Goal: Information Seeking & Learning: Learn about a topic

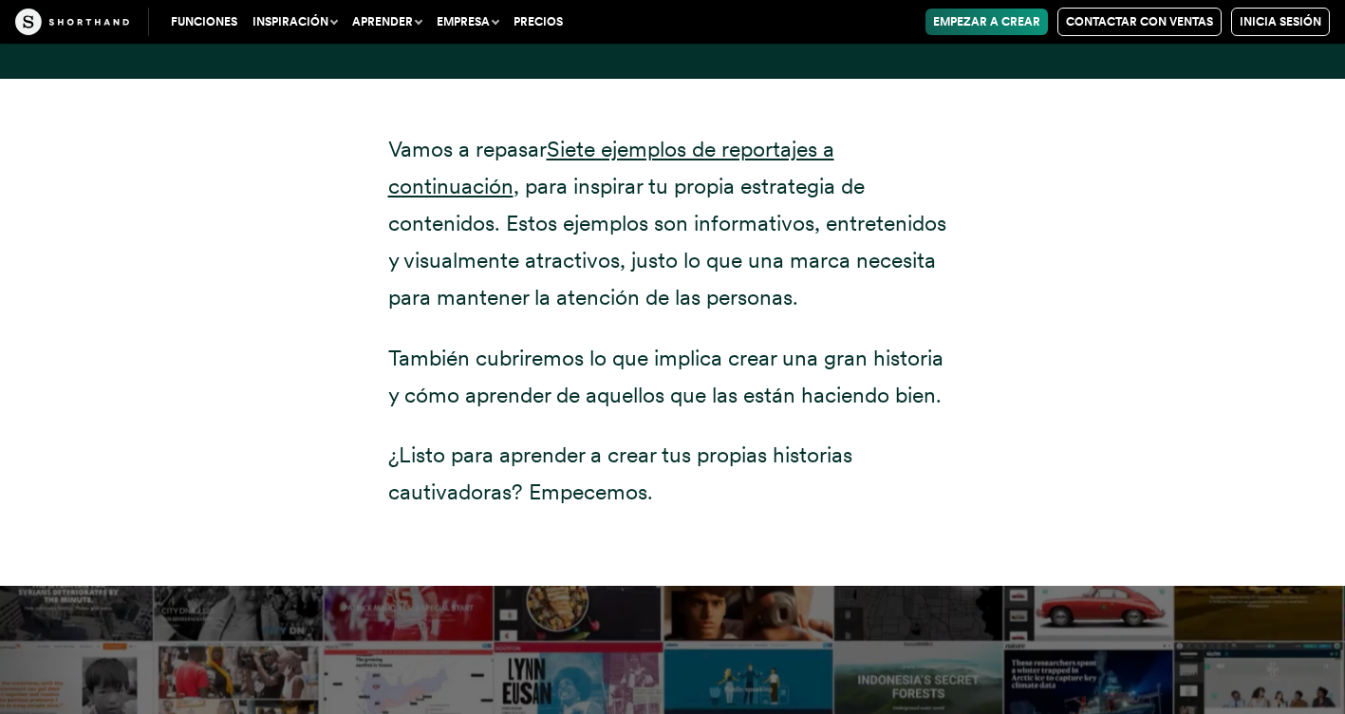
scroll to position [2752, 0]
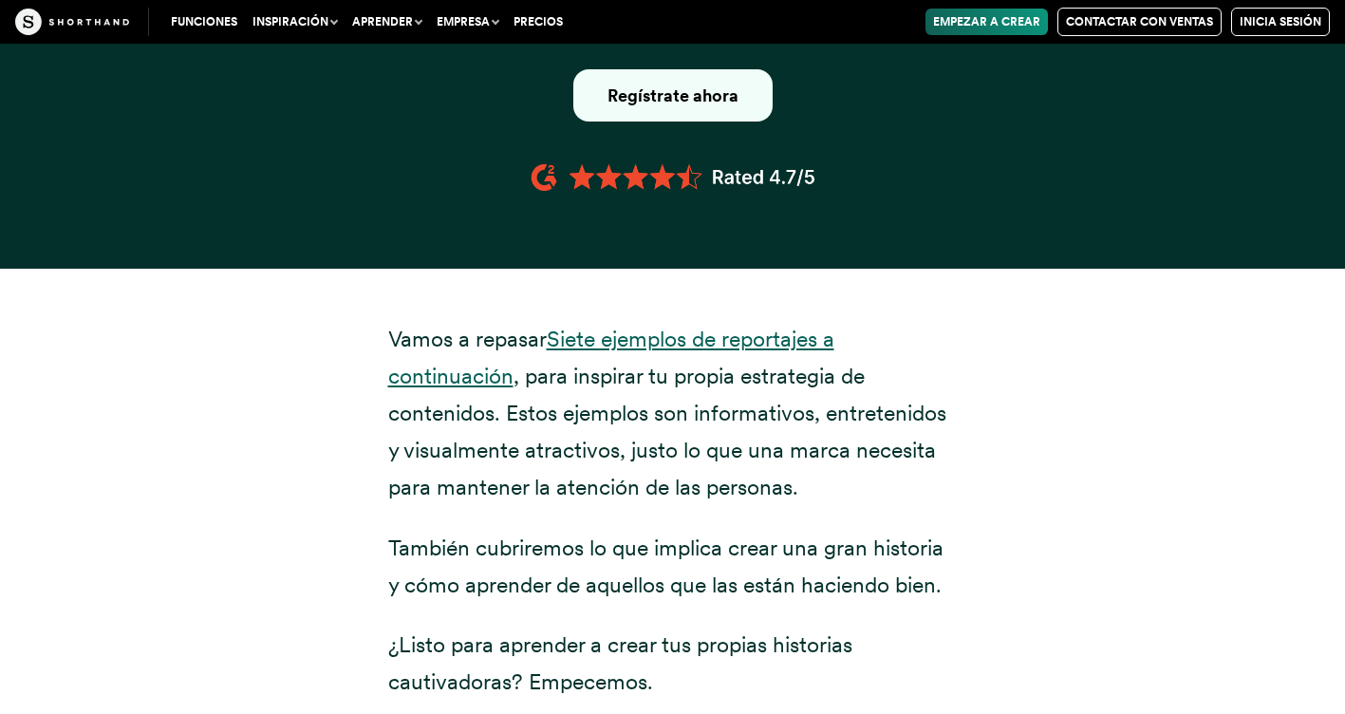
click at [686, 325] on link "Siete ejemplos de reportajes a continuación" at bounding box center [611, 357] width 446 height 64
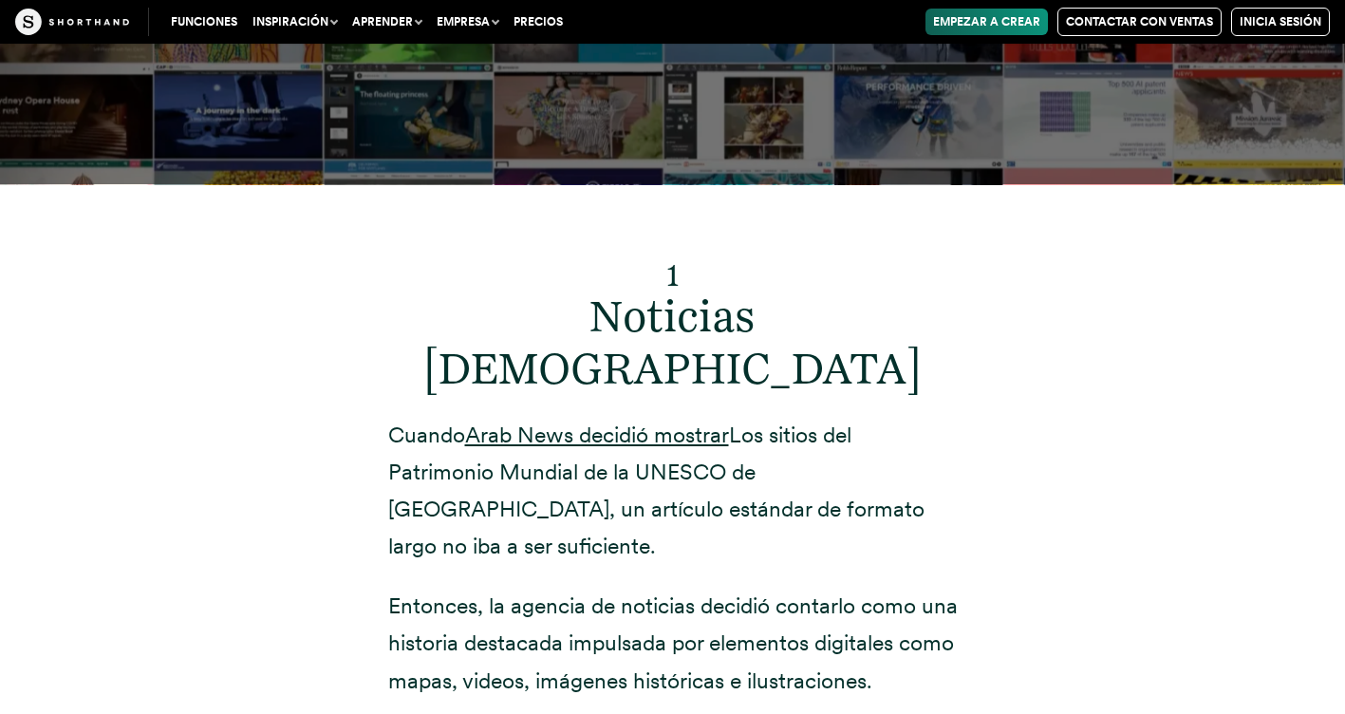
scroll to position [6933, 0]
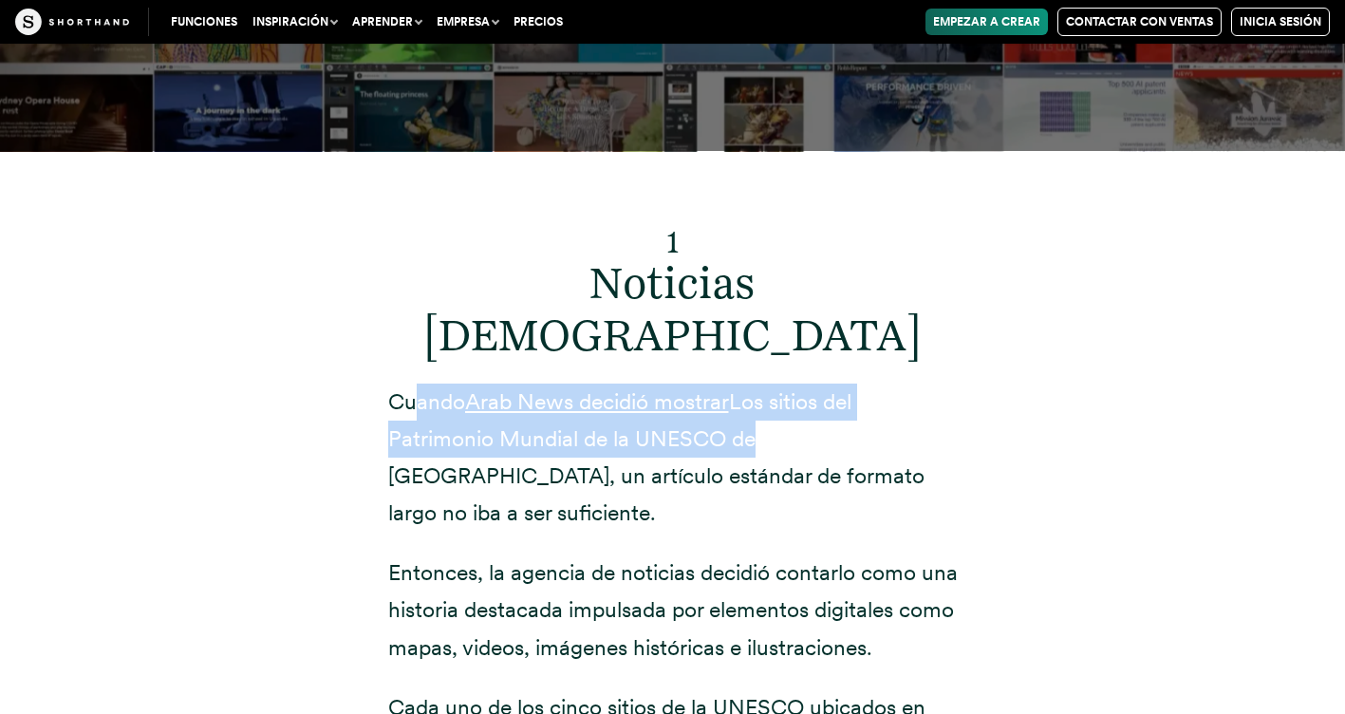
drag, startPoint x: 418, startPoint y: 309, endPoint x: 742, endPoint y: 362, distance: 327.8
click at [742, 383] on p "Cuando Arab News decidió mostrar Los sitios del Patrimonio Mundial de la UNESCO…" at bounding box center [672, 457] width 569 height 148
click at [735, 388] on font "Los sitios del Patrimonio Mundial de la UNESCO de [GEOGRAPHIC_DATA], un artícul…" at bounding box center [656, 457] width 536 height 138
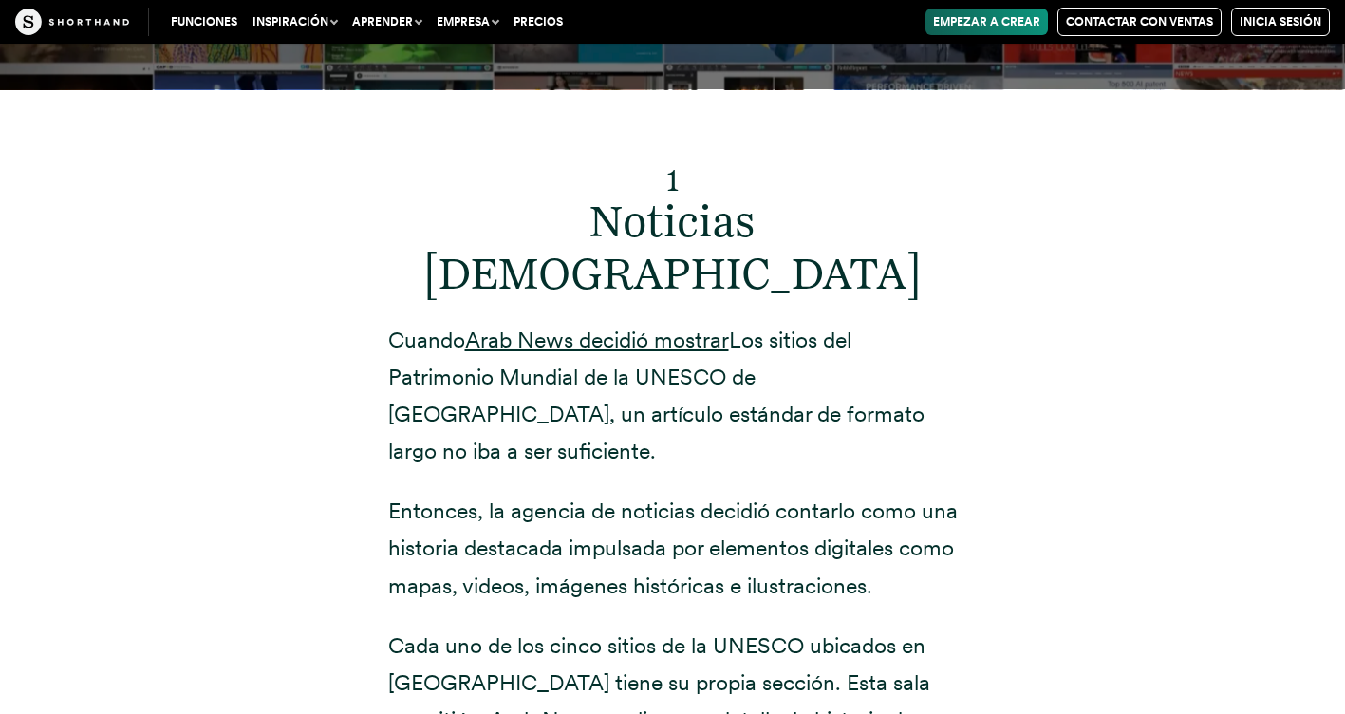
scroll to position [7027, 0]
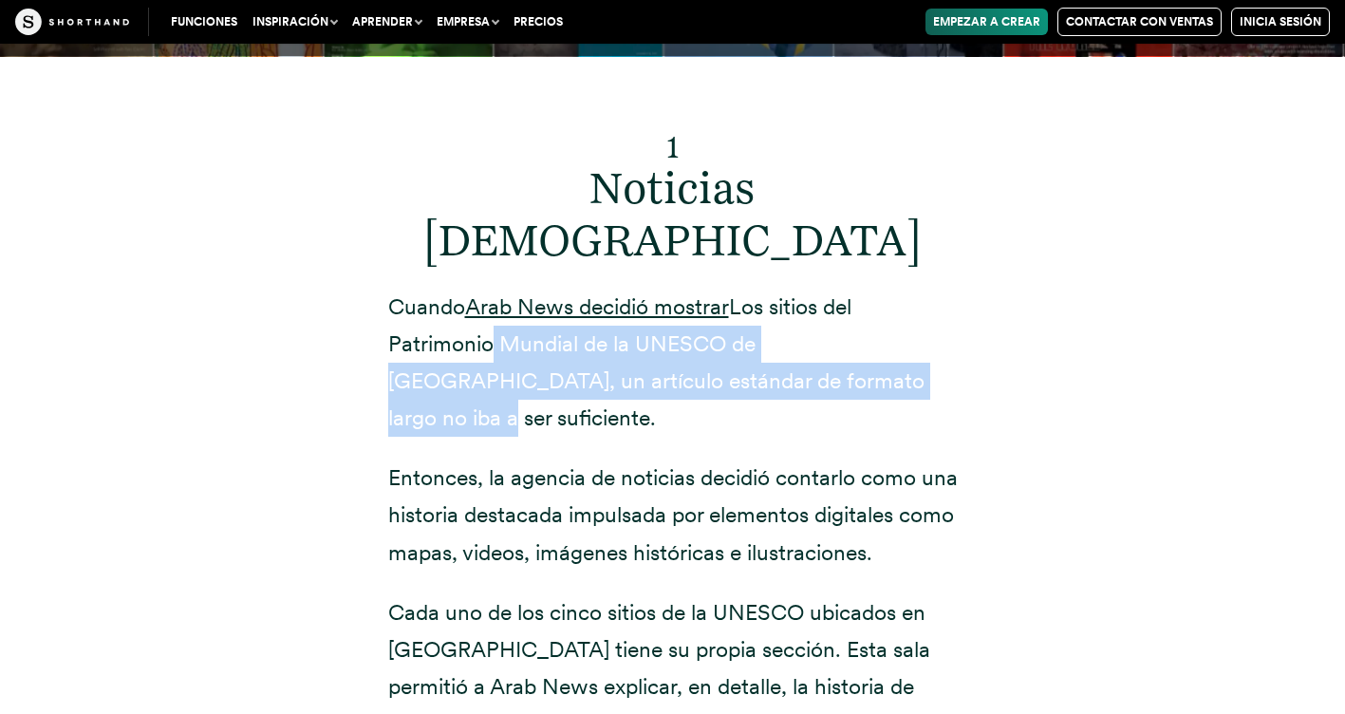
drag, startPoint x: 541, startPoint y: 273, endPoint x: 813, endPoint y: 289, distance: 272.8
click at [813, 289] on p "Cuando Arab News decidió mostrar Los sitios del Patrimonio Mundial de la UNESCO…" at bounding box center [672, 362] width 569 height 148
click at [813, 293] on font "Los sitios del Patrimonio Mundial de la UNESCO de [GEOGRAPHIC_DATA], un artícul…" at bounding box center [656, 362] width 536 height 138
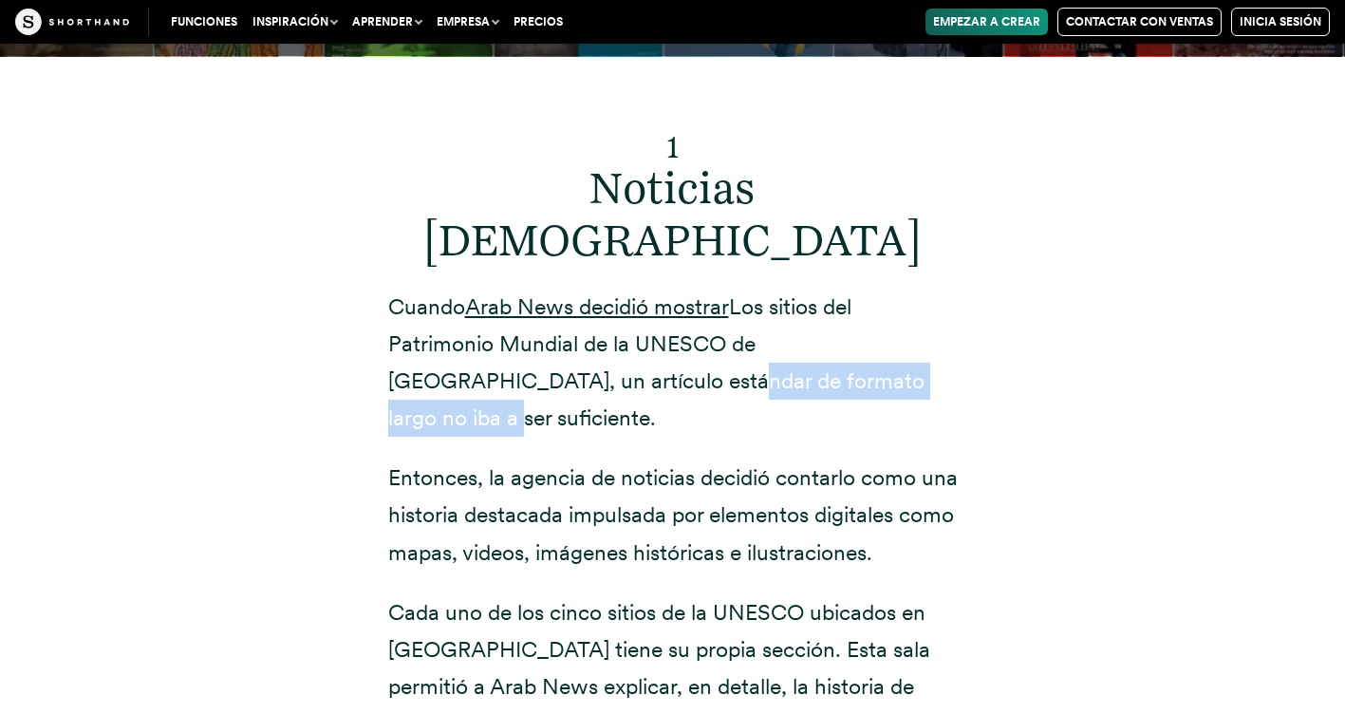
drag, startPoint x: 533, startPoint y: 290, endPoint x: 824, endPoint y: 288, distance: 290.4
click at [824, 293] on font "Los sitios del Patrimonio Mundial de la UNESCO de [GEOGRAPHIC_DATA], un artícul…" at bounding box center [656, 362] width 536 height 138
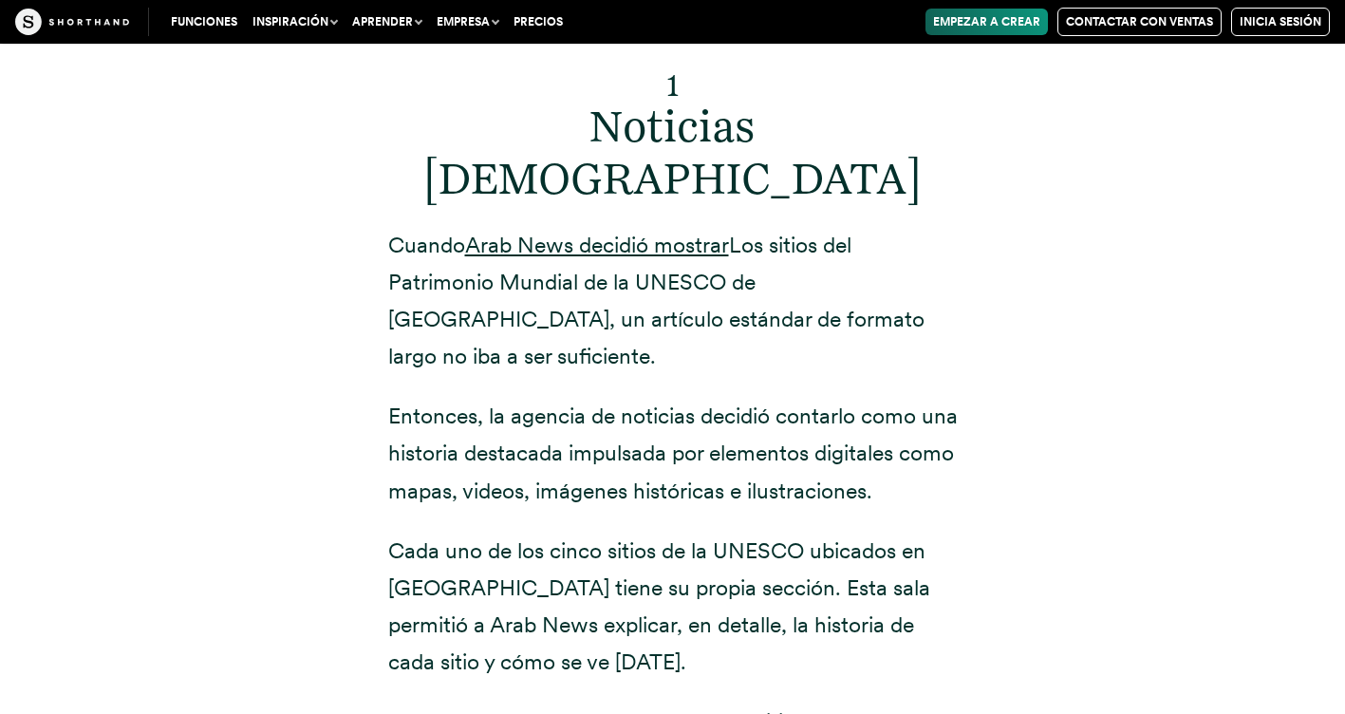
scroll to position [7122, 0]
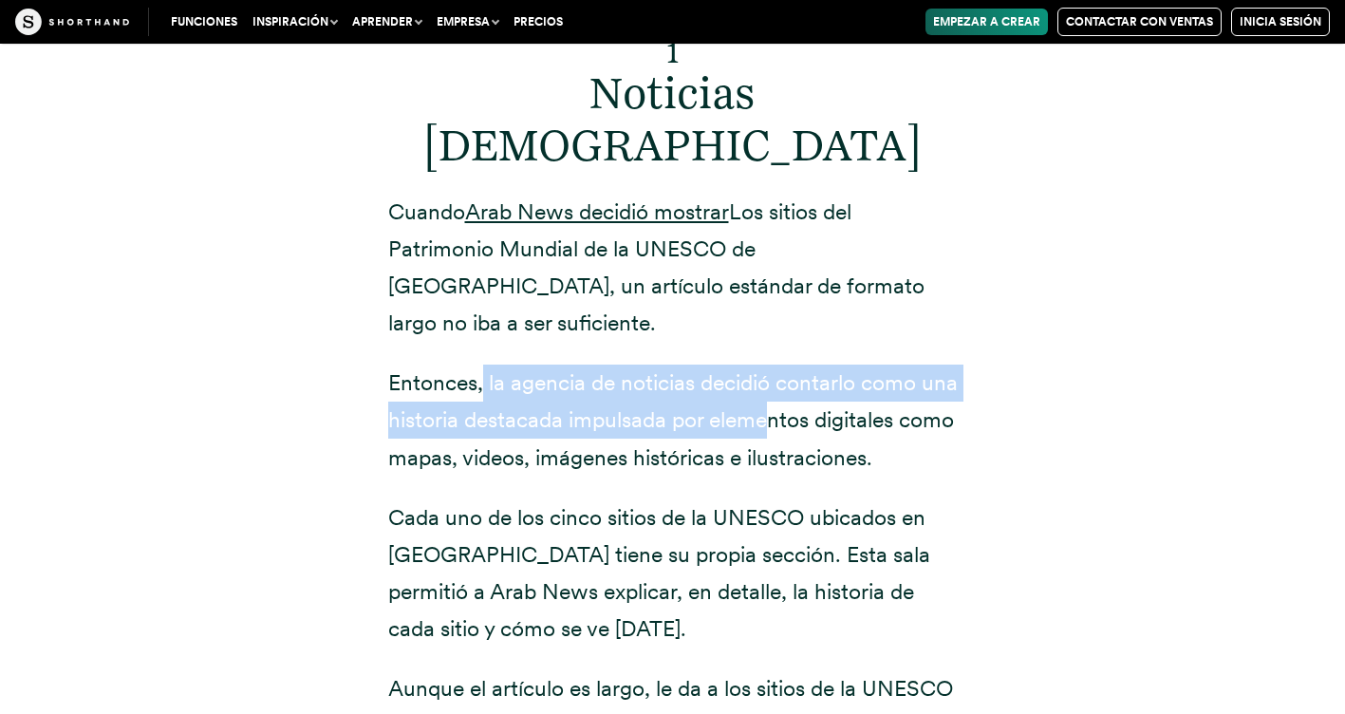
drag, startPoint x: 481, startPoint y: 263, endPoint x: 805, endPoint y: 298, distance: 325.5
click at [805, 364] on p "Entonces, la agencia de noticias decidió contarlo como una historia destacada i…" at bounding box center [672, 419] width 569 height 111
drag, startPoint x: 805, startPoint y: 298, endPoint x: 790, endPoint y: 298, distance: 14.2
click at [802, 364] on p "Entonces, la agencia de noticias decidió contarlo como una historia destacada i…" at bounding box center [672, 419] width 569 height 111
click at [588, 364] on p "Entonces, la agencia de noticias decidió contarlo como una historia destacada i…" at bounding box center [672, 419] width 569 height 111
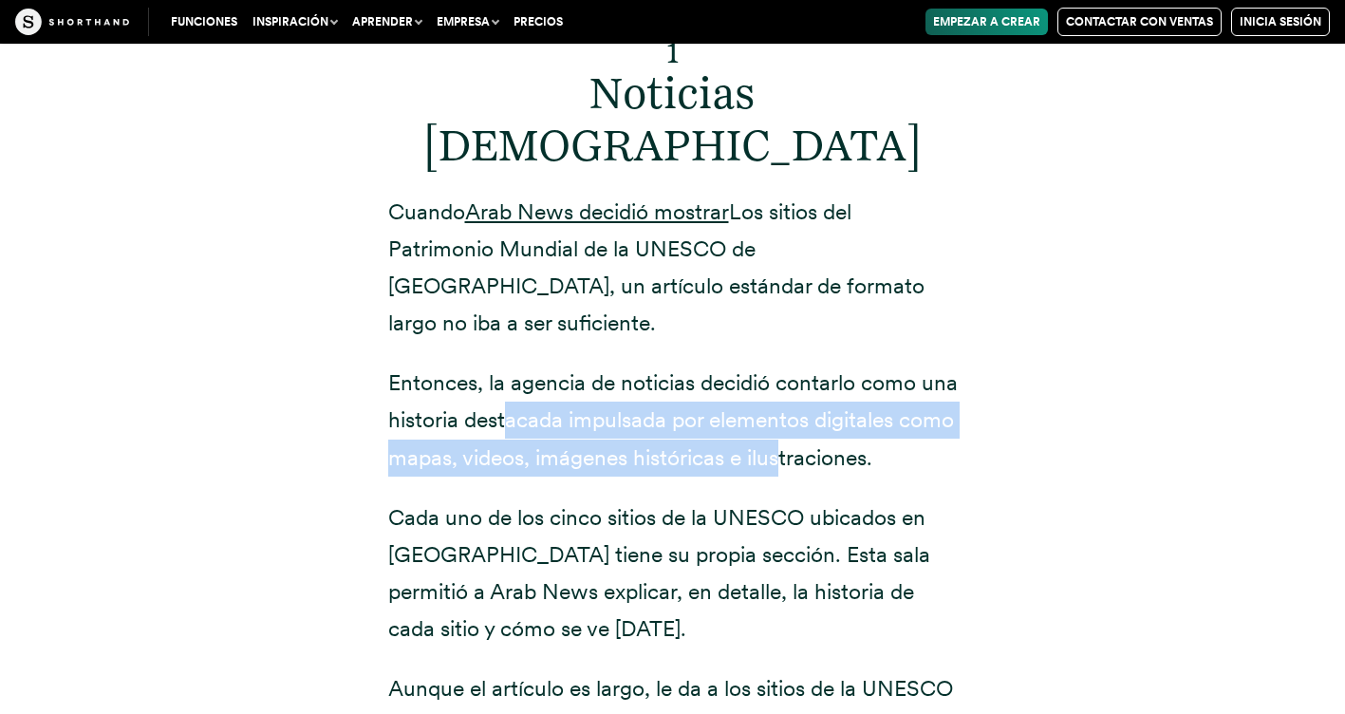
drag, startPoint x: 551, startPoint y: 295, endPoint x: 828, endPoint y: 333, distance: 279.7
click at [828, 364] on p "Entonces, la agencia de noticias decidió contarlo como una historia destacada i…" at bounding box center [672, 419] width 569 height 111
click at [826, 364] on p "Entonces, la agencia de noticias decidió contarlo como una historia destacada i…" at bounding box center [672, 419] width 569 height 111
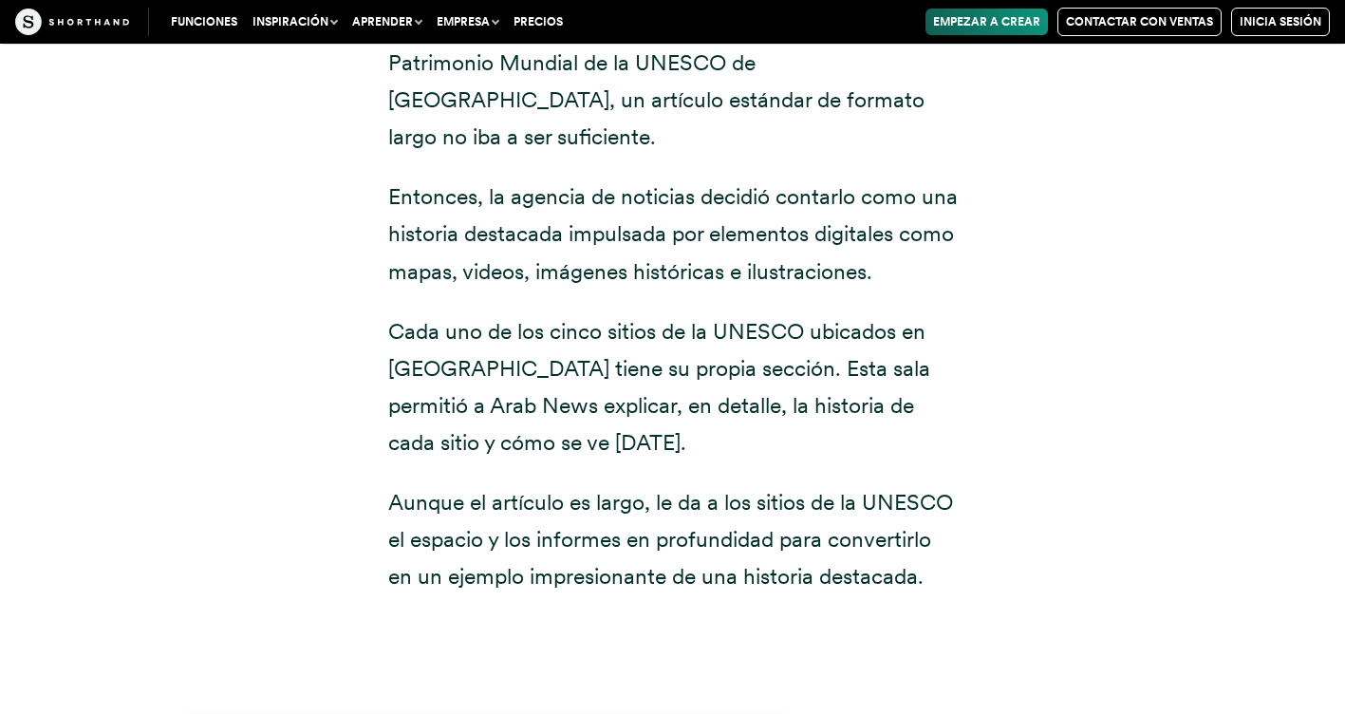
scroll to position [7312, 0]
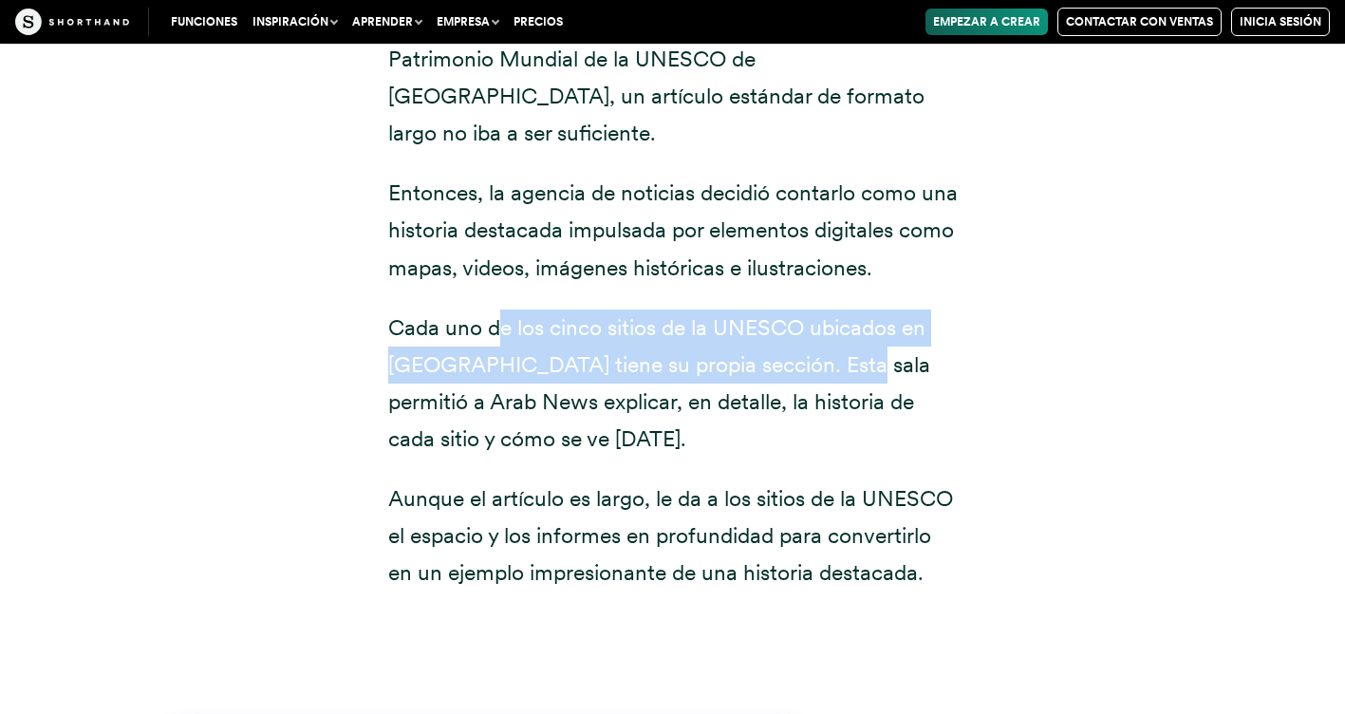
drag, startPoint x: 500, startPoint y: 211, endPoint x: 834, endPoint y: 250, distance: 336.3
click at [834, 309] on p "Cada uno de los cinco sitios de la UNESCO ubicados en [GEOGRAPHIC_DATA] tiene s…" at bounding box center [672, 383] width 569 height 148
drag, startPoint x: 834, startPoint y: 250, endPoint x: 813, endPoint y: 248, distance: 21.0
click at [813, 309] on p "Cada uno de los cinco sitios de la UNESCO ubicados en [GEOGRAPHIC_DATA] tiene s…" at bounding box center [672, 383] width 569 height 148
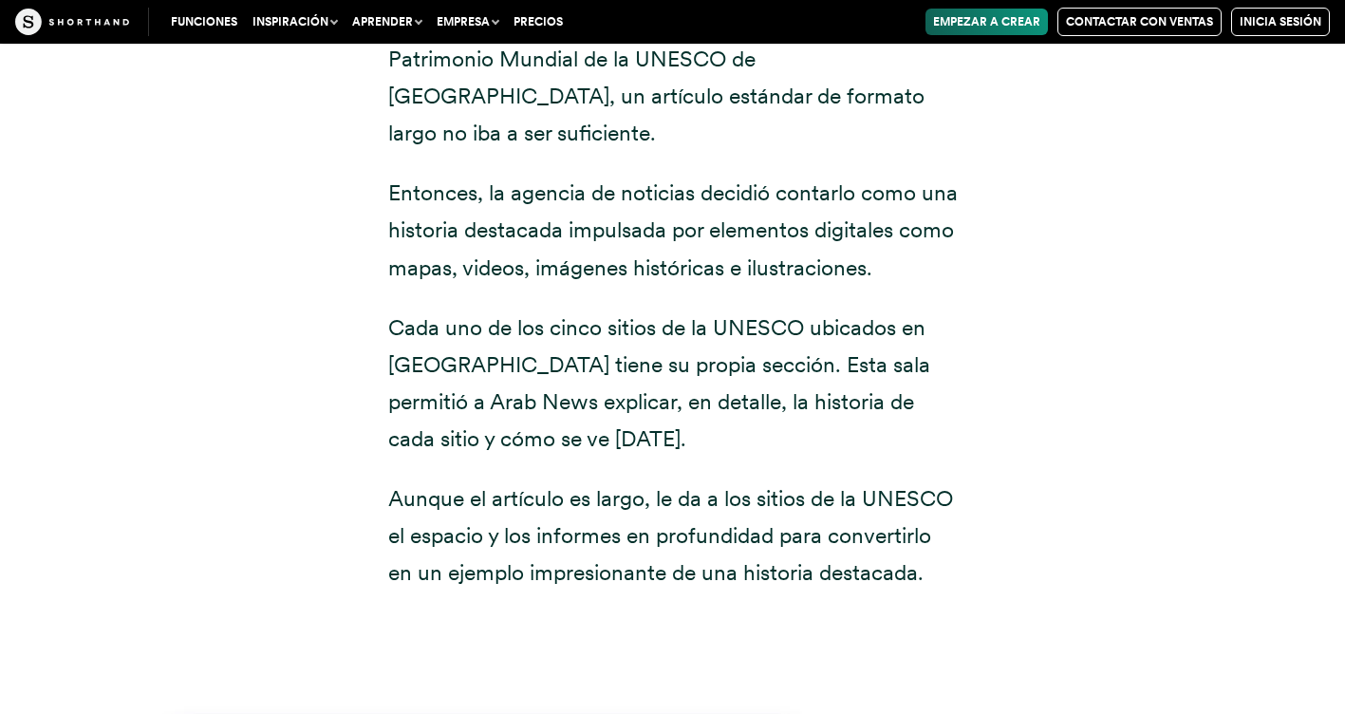
scroll to position [7407, 0]
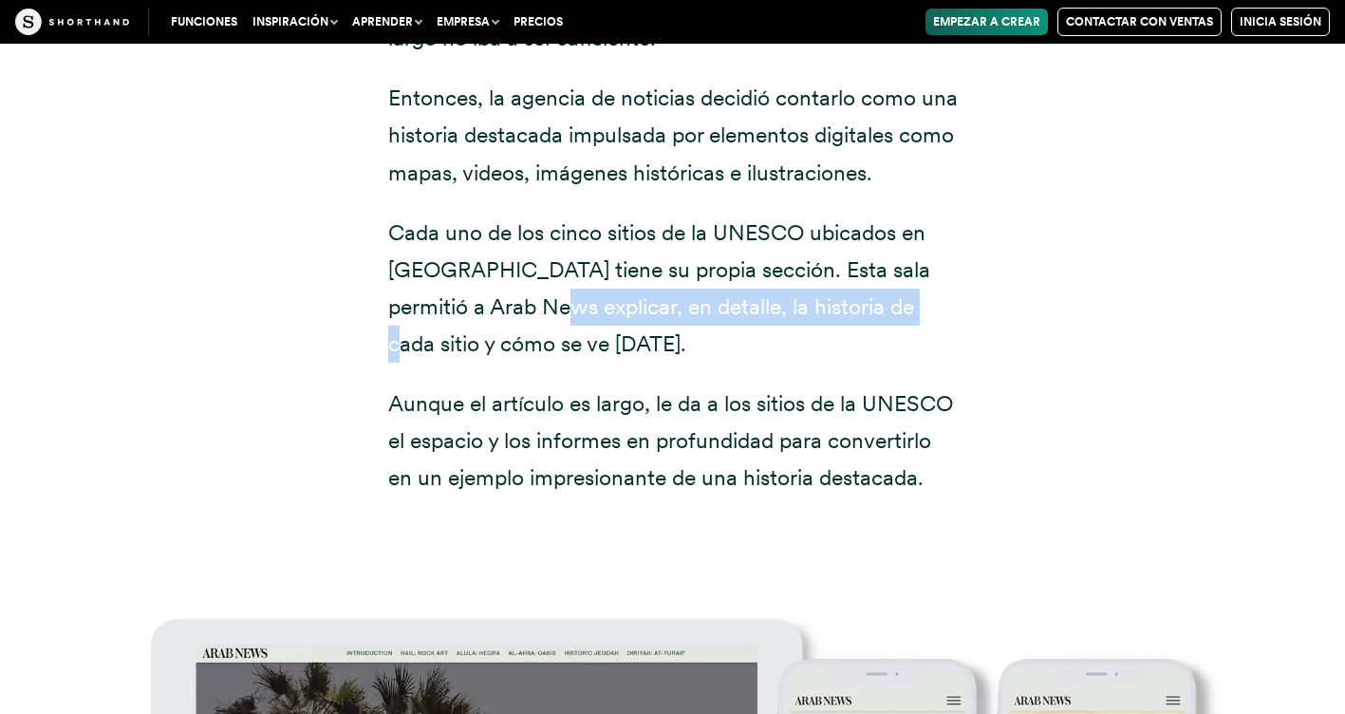
drag, startPoint x: 504, startPoint y: 185, endPoint x: 867, endPoint y: 185, distance: 363.4
click at [867, 214] on p "Cada uno de los cinco sitios de la UNESCO ubicados en [GEOGRAPHIC_DATA] tiene s…" at bounding box center [672, 288] width 569 height 148
drag, startPoint x: 867, startPoint y: 185, endPoint x: 802, endPoint y: 185, distance: 65.5
click at [802, 214] on p "Cada uno de los cinco sitios de la UNESCO ubicados en [GEOGRAPHIC_DATA] tiene s…" at bounding box center [672, 288] width 569 height 148
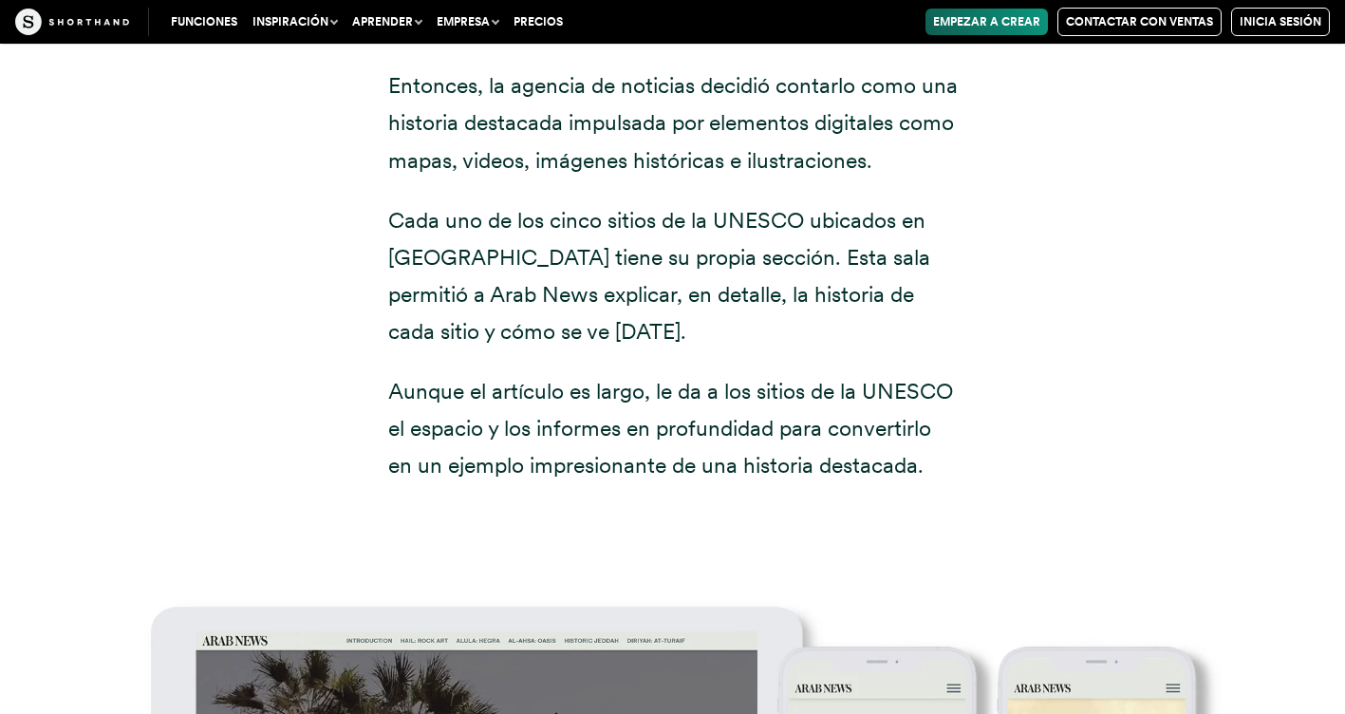
scroll to position [7597, 0]
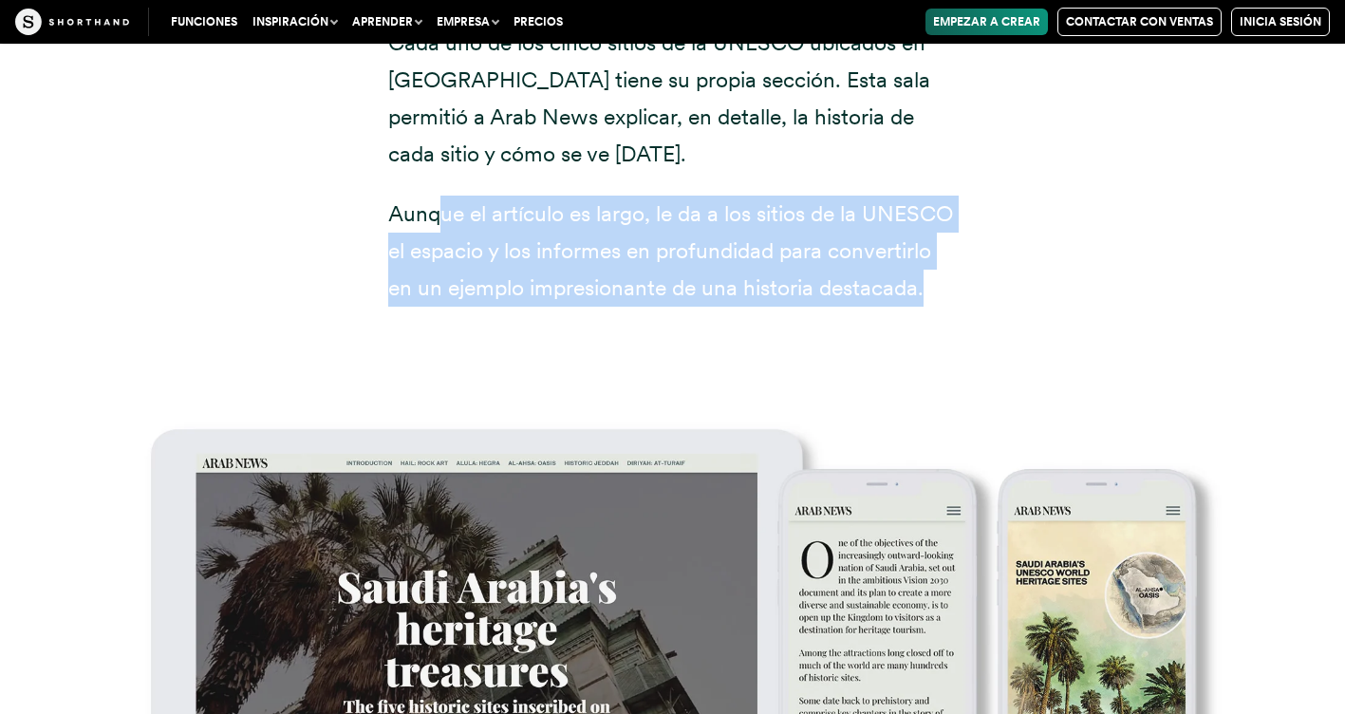
drag, startPoint x: 450, startPoint y: 88, endPoint x: 922, endPoint y: 160, distance: 478.0
click at [922, 195] on p "Aunque el artículo es largo, le da a los sitios de la UNESCO el espacio y los i…" at bounding box center [672, 250] width 569 height 111
click at [732, 195] on p "Aunque el artículo es largo, le da a los sitios de la UNESCO el espacio y los i…" at bounding box center [672, 250] width 569 height 111
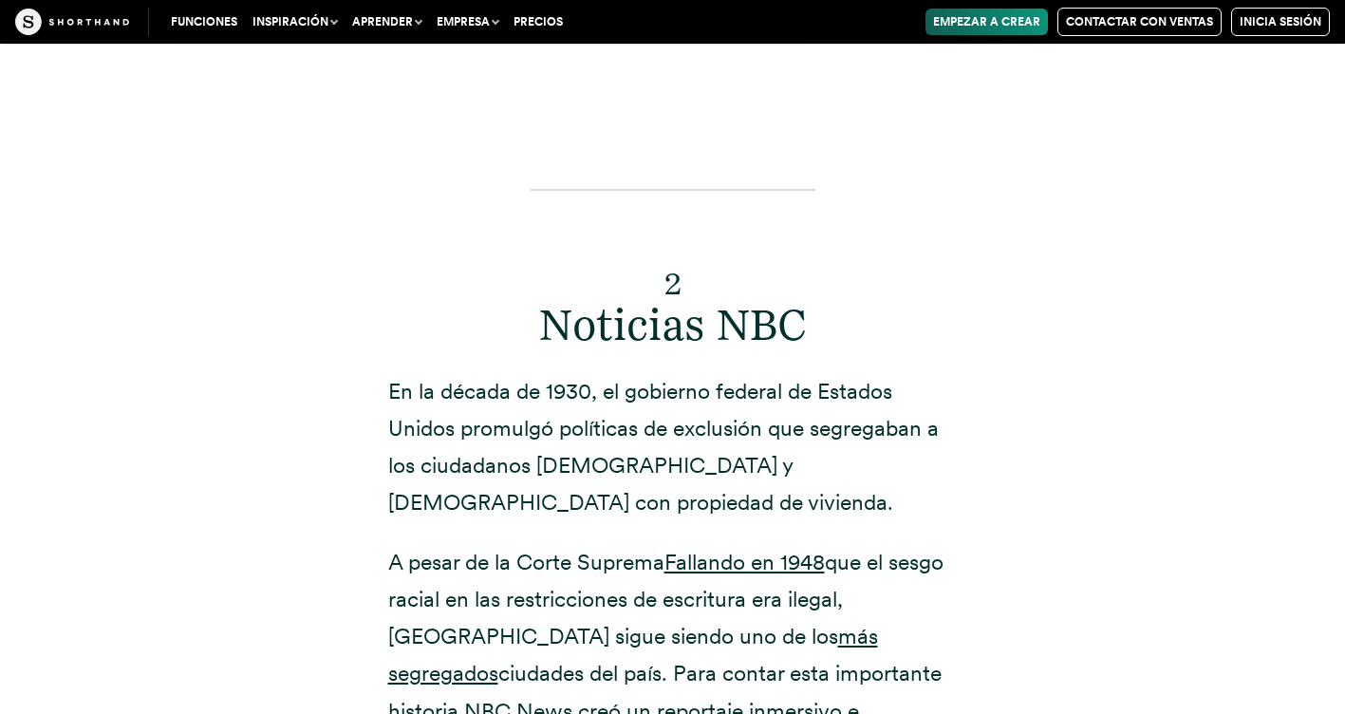
scroll to position [8451, 0]
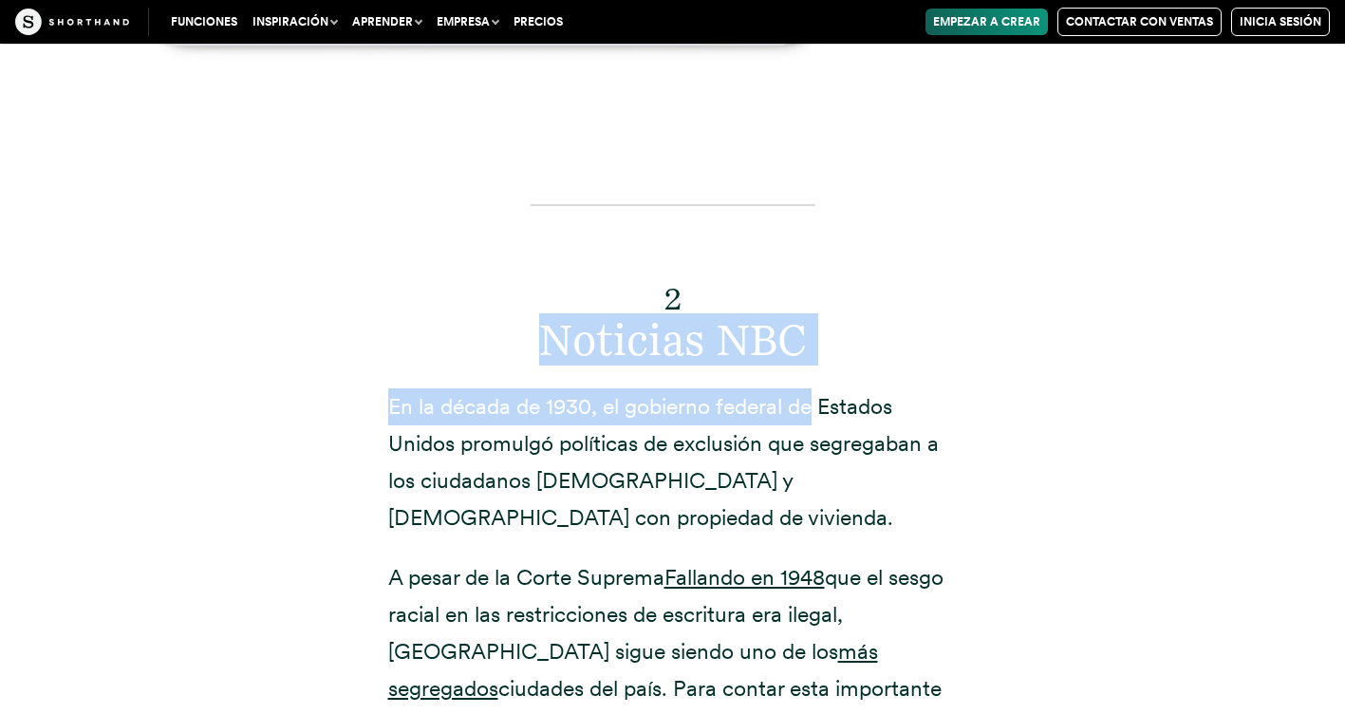
drag, startPoint x: 531, startPoint y: 209, endPoint x: 813, endPoint y: 242, distance: 283.8
click at [813, 242] on div "2 Noticias NBC En la década de 1930, el gobierno federal de Estados Unidos prom…" at bounding box center [672, 562] width 569 height 781
drag, startPoint x: 813, startPoint y: 242, endPoint x: 648, endPoint y: 226, distance: 165.9
click at [651, 313] on font "Noticias NBC" at bounding box center [673, 339] width 268 height 52
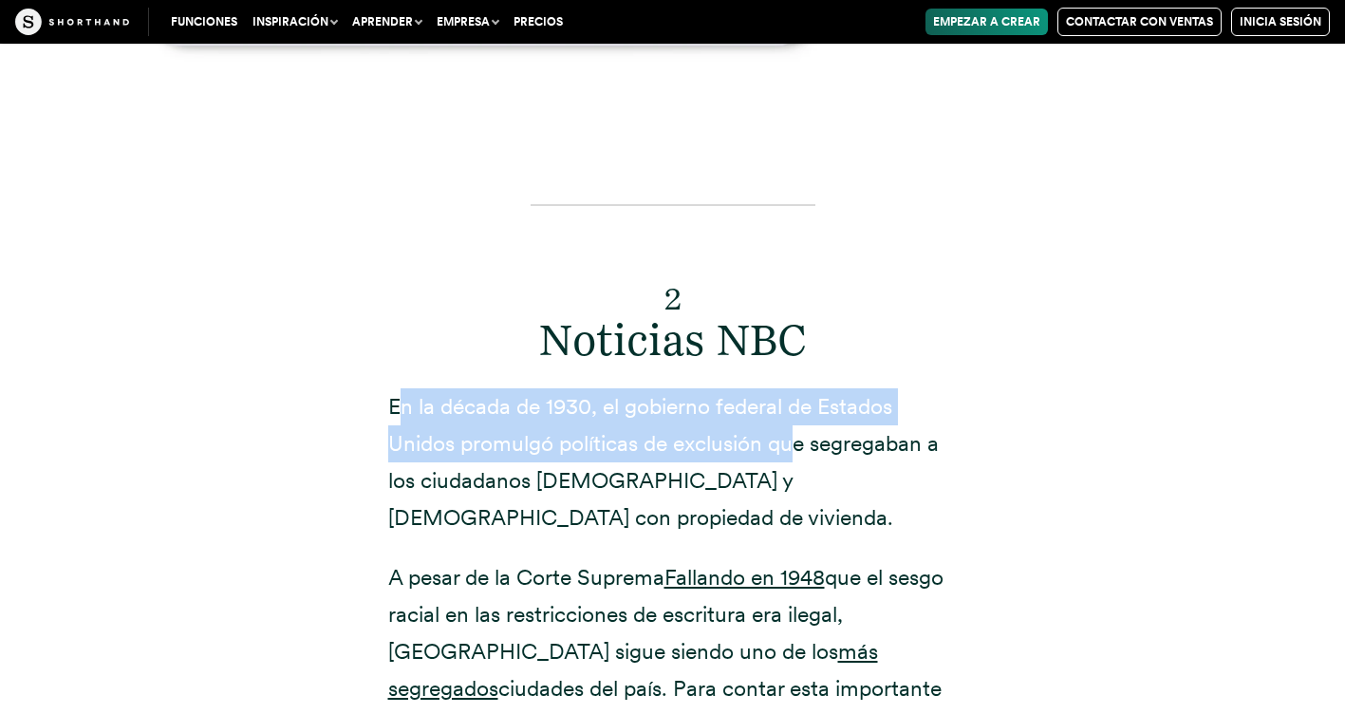
drag, startPoint x: 395, startPoint y: 283, endPoint x: 791, endPoint y: 320, distance: 398.4
click at [791, 388] on p "En la década de 1930, el gobierno federal de Estados Unidos promulgó políticas …" at bounding box center [672, 462] width 569 height 148
click at [785, 388] on p "En la década de 1930, el gobierno federal de Estados Unidos promulgó políticas …" at bounding box center [672, 462] width 569 height 148
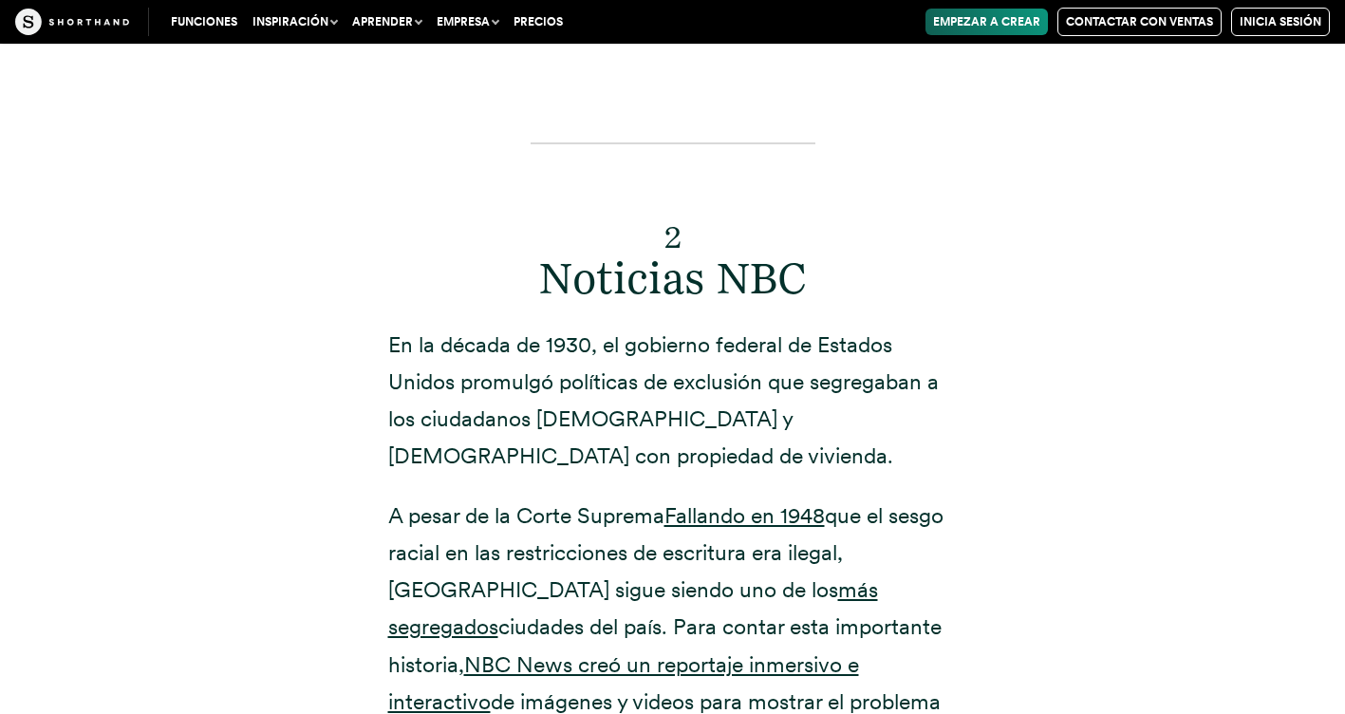
scroll to position [8546, 0]
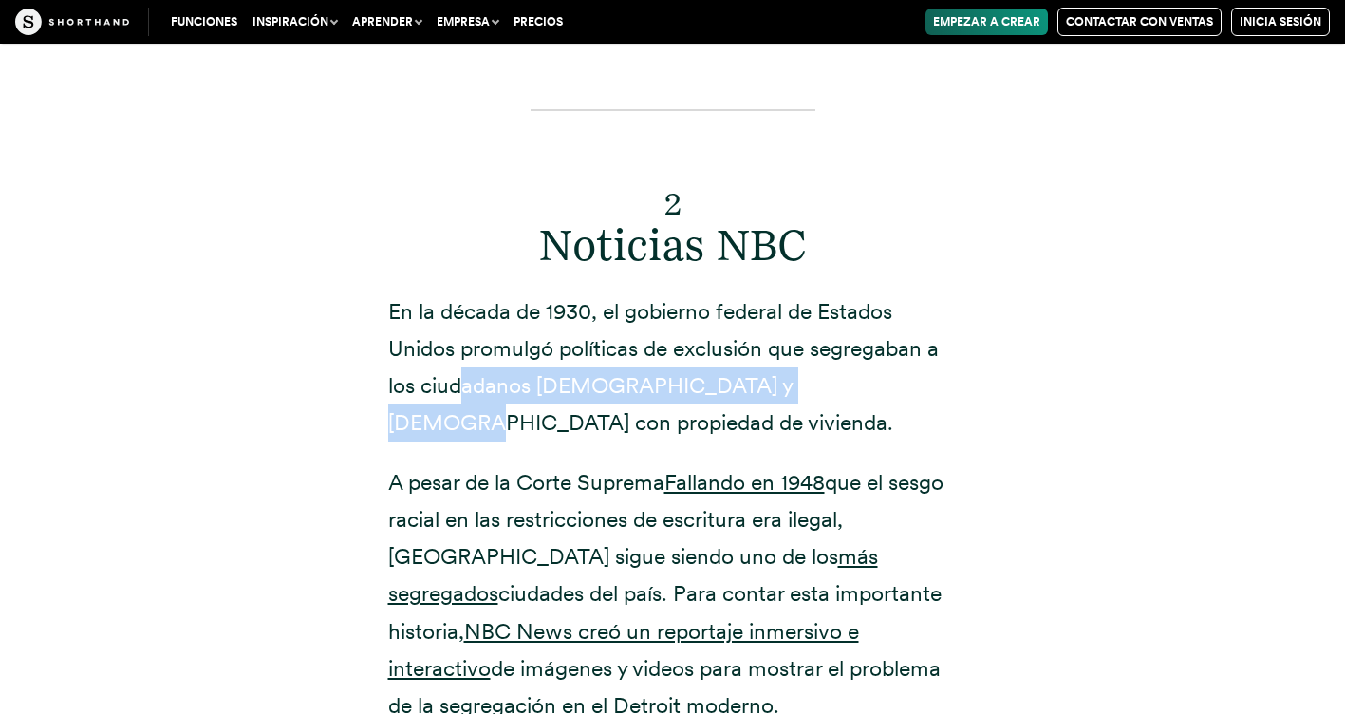
drag, startPoint x: 466, startPoint y: 257, endPoint x: 827, endPoint y: 252, distance: 361.6
click at [827, 293] on p "En la década de 1930, el gobierno federal de Estados Unidos promulgó políticas …" at bounding box center [672, 367] width 569 height 148
drag, startPoint x: 827, startPoint y: 252, endPoint x: 809, endPoint y: 261, distance: 19.9
click at [809, 293] on p "En la década de 1930, el gobierno federal de Estados Unidos promulgó políticas …" at bounding box center [672, 367] width 569 height 148
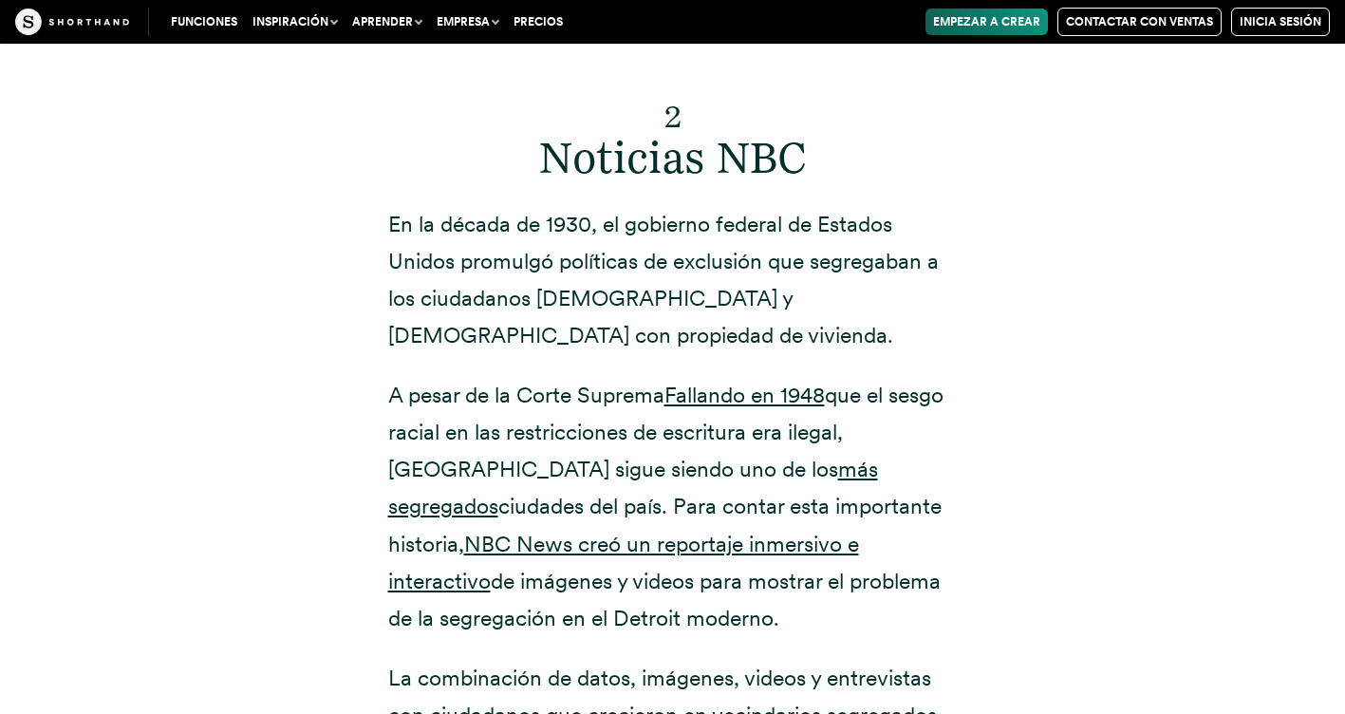
scroll to position [8736, 0]
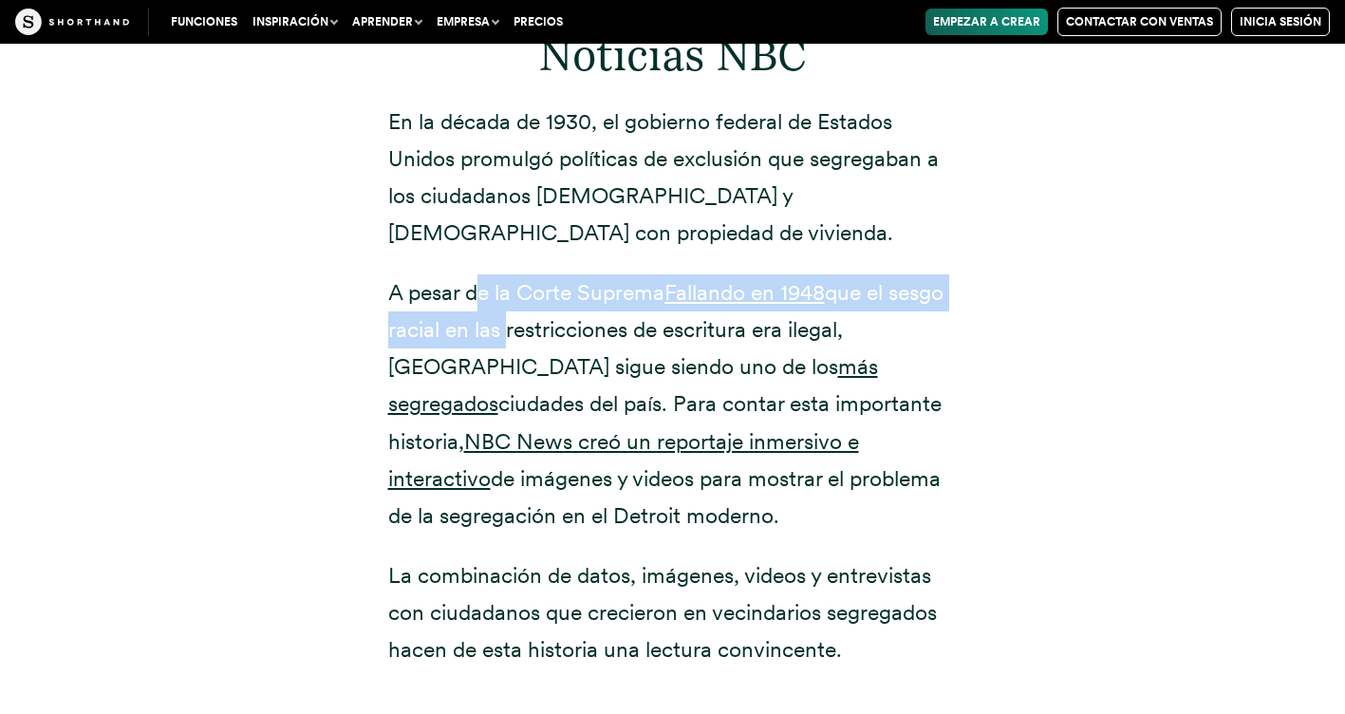
drag, startPoint x: 495, startPoint y: 174, endPoint x: 566, endPoint y: 199, distance: 74.7
click at [566, 274] on p "A pesar de la Corte Suprema Fallando en 1948 que el sesgo racial en las restric…" at bounding box center [672, 404] width 569 height 260
click at [566, 279] on font "que el sesgo racial en las restricciones de escritura era ilegal, [GEOGRAPHIC_D…" at bounding box center [665, 329] width 555 height 101
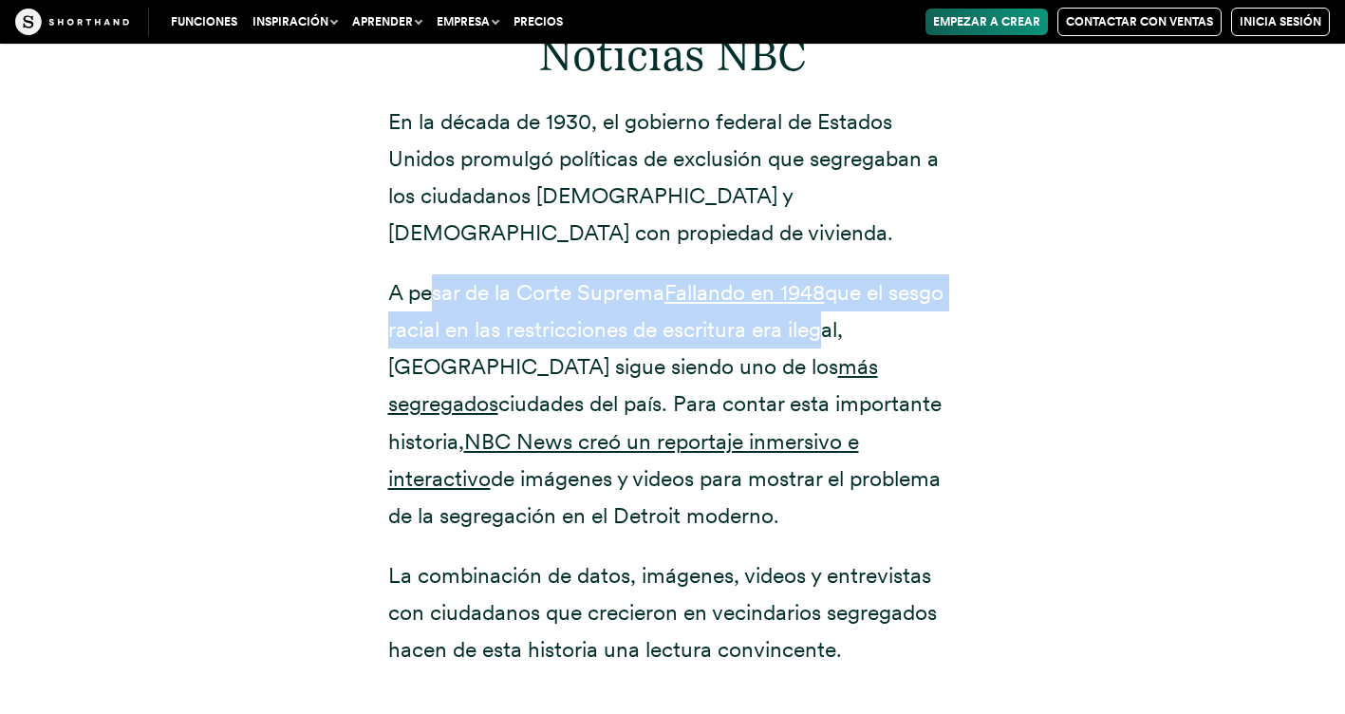
drag, startPoint x: 436, startPoint y: 171, endPoint x: 878, endPoint y: 198, distance: 443.0
click at [880, 274] on p "A pesar de la Corte Suprema Fallando en 1948 que el sesgo racial en las restric…" at bounding box center [672, 404] width 569 height 260
drag, startPoint x: 878, startPoint y: 198, endPoint x: 866, endPoint y: 202, distance: 12.0
click at [866, 279] on font "que el sesgo racial en las restricciones de escritura era ilegal, [GEOGRAPHIC_D…" at bounding box center [665, 329] width 555 height 101
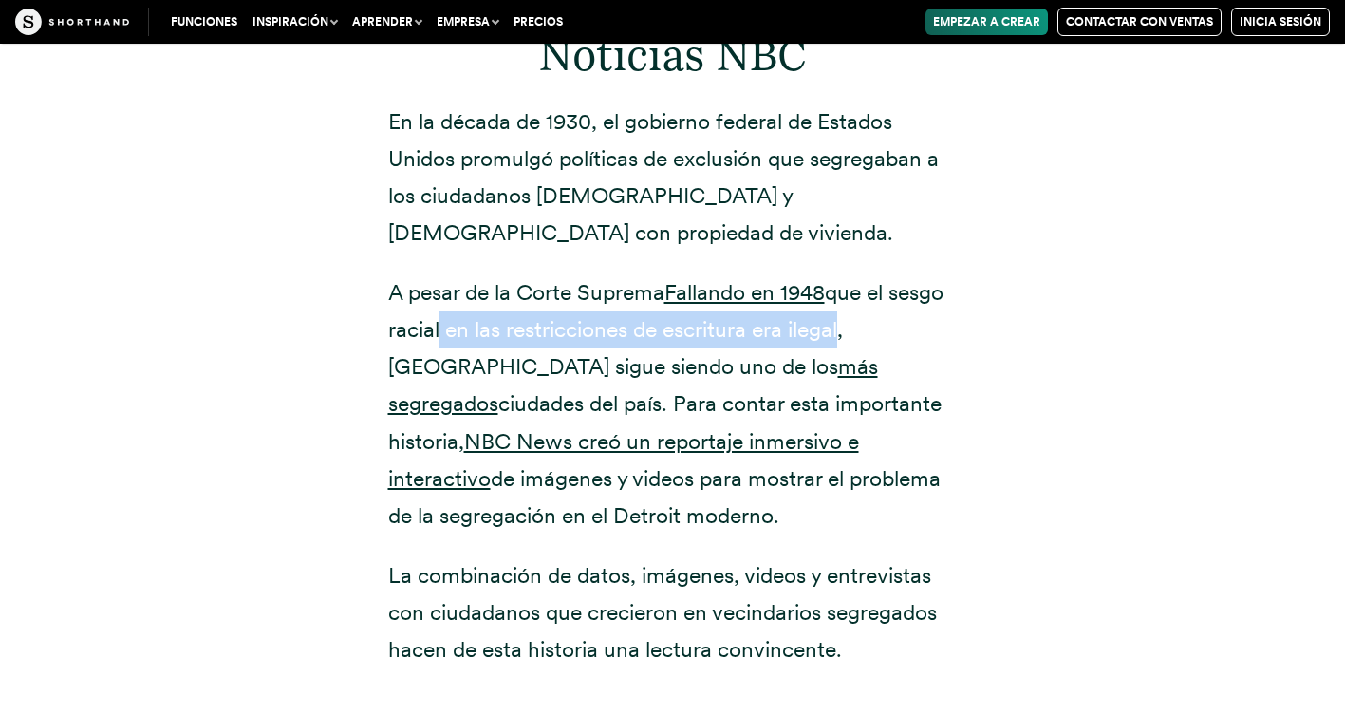
drag, startPoint x: 498, startPoint y: 207, endPoint x: 901, endPoint y: 212, distance: 403.3
click at [901, 279] on font "que el sesgo racial en las restricciones de escritura era ilegal, [GEOGRAPHIC_D…" at bounding box center [665, 329] width 555 height 101
drag, startPoint x: 901, startPoint y: 212, endPoint x: 874, endPoint y: 213, distance: 27.5
click at [874, 279] on font "que el sesgo racial en las restricciones de escritura era ilegal, [GEOGRAPHIC_D…" at bounding box center [665, 329] width 555 height 101
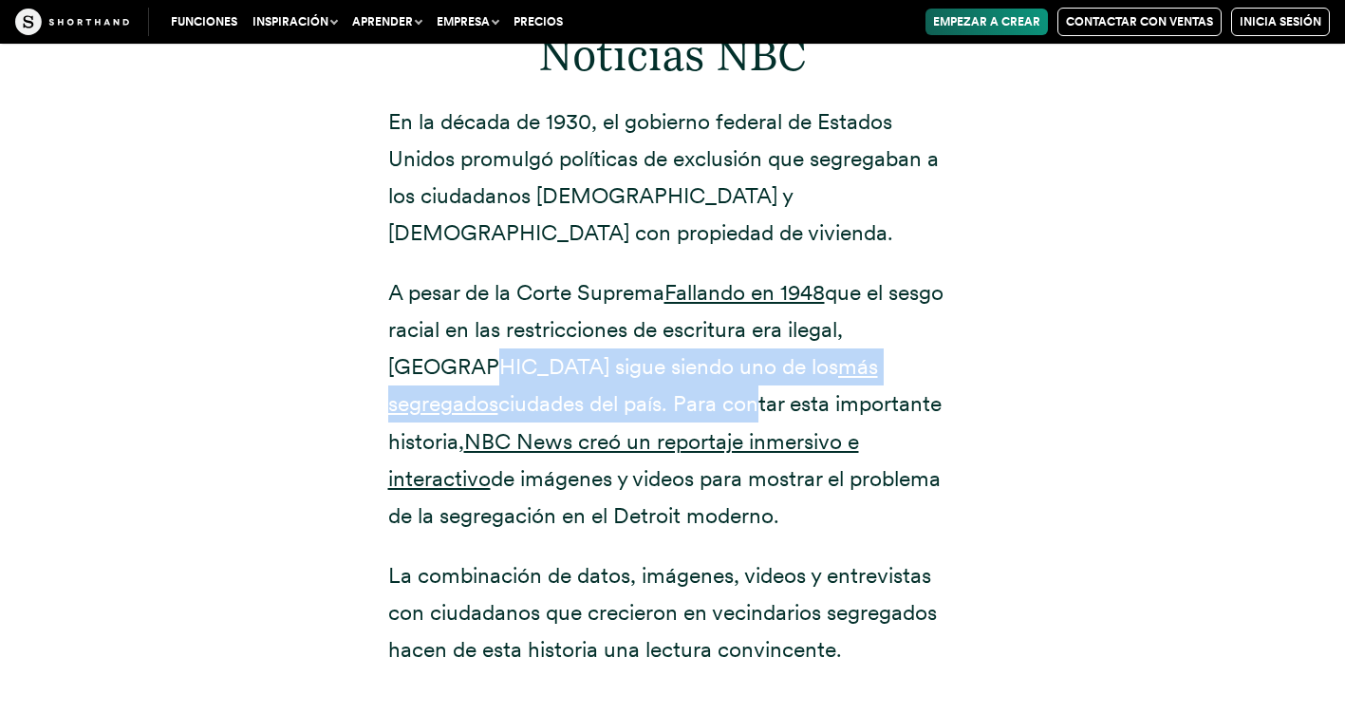
drag, startPoint x: 455, startPoint y: 238, endPoint x: 550, endPoint y: 262, distance: 97.8
click at [550, 274] on p "A pesar de la Corte Suprema Fallando en 1948 que el sesgo racial en las restric…" at bounding box center [672, 404] width 569 height 260
drag, startPoint x: 550, startPoint y: 262, endPoint x: 535, endPoint y: 250, distance: 19.6
click at [535, 279] on font "que el sesgo racial en las restricciones de escritura era ilegal, [GEOGRAPHIC_D…" at bounding box center [665, 329] width 555 height 101
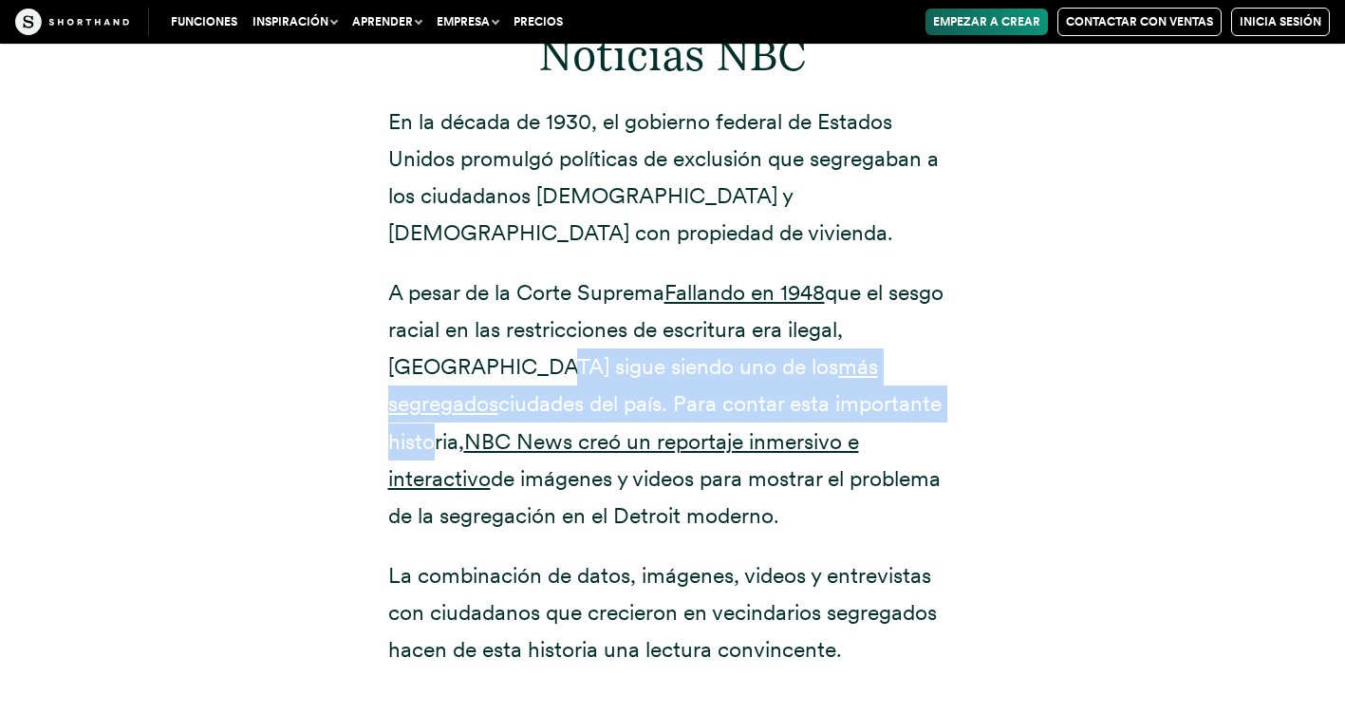
drag, startPoint x: 510, startPoint y: 242, endPoint x: 785, endPoint y: 278, distance: 277.5
click at [785, 278] on p "A pesar de la Corte Suprema Fallando en 1948 que el sesgo racial en las restric…" at bounding box center [672, 404] width 569 height 260
click at [785, 390] on font "ciudades del país. Para contar esta importante historia," at bounding box center [664, 422] width 553 height 64
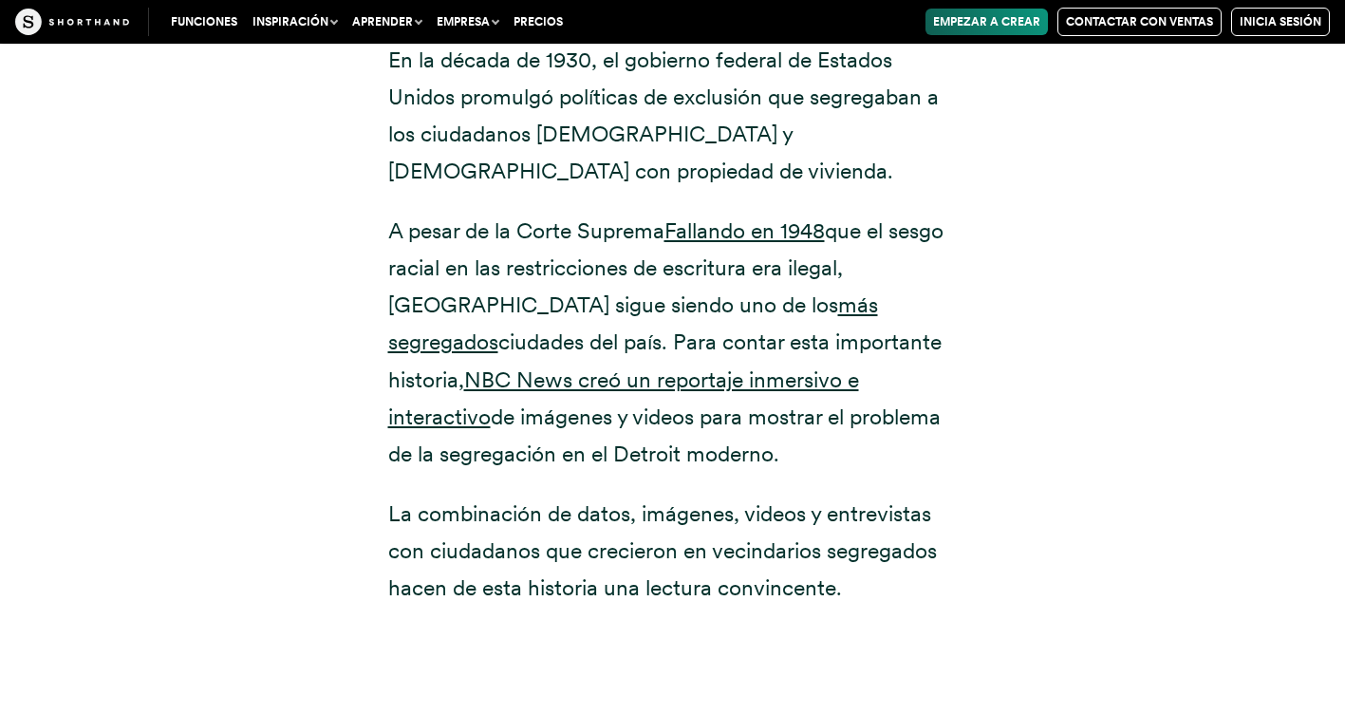
scroll to position [8830, 0]
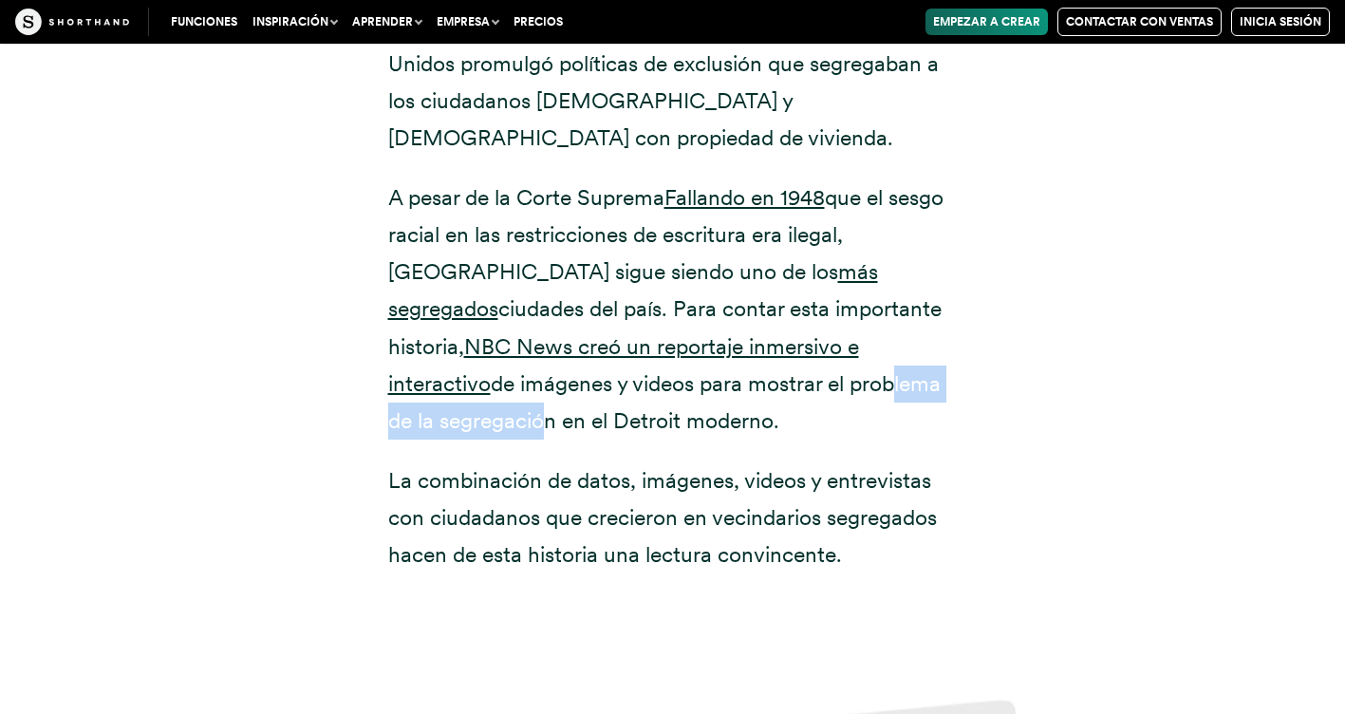
drag, startPoint x: 644, startPoint y: 253, endPoint x: 851, endPoint y: 250, distance: 206.9
click at [851, 370] on font "de imágenes y videos para mostrar el problema de la segregación en el Detroit m…" at bounding box center [664, 402] width 552 height 64
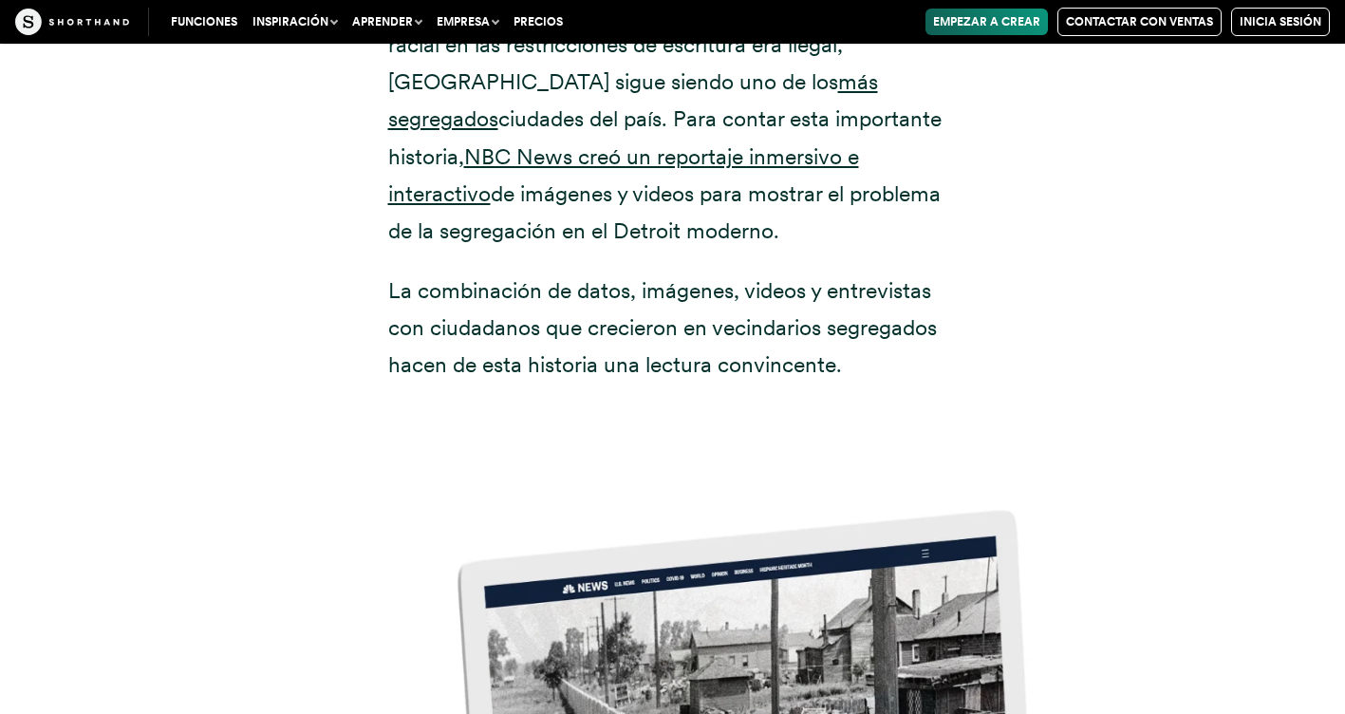
scroll to position [8925, 0]
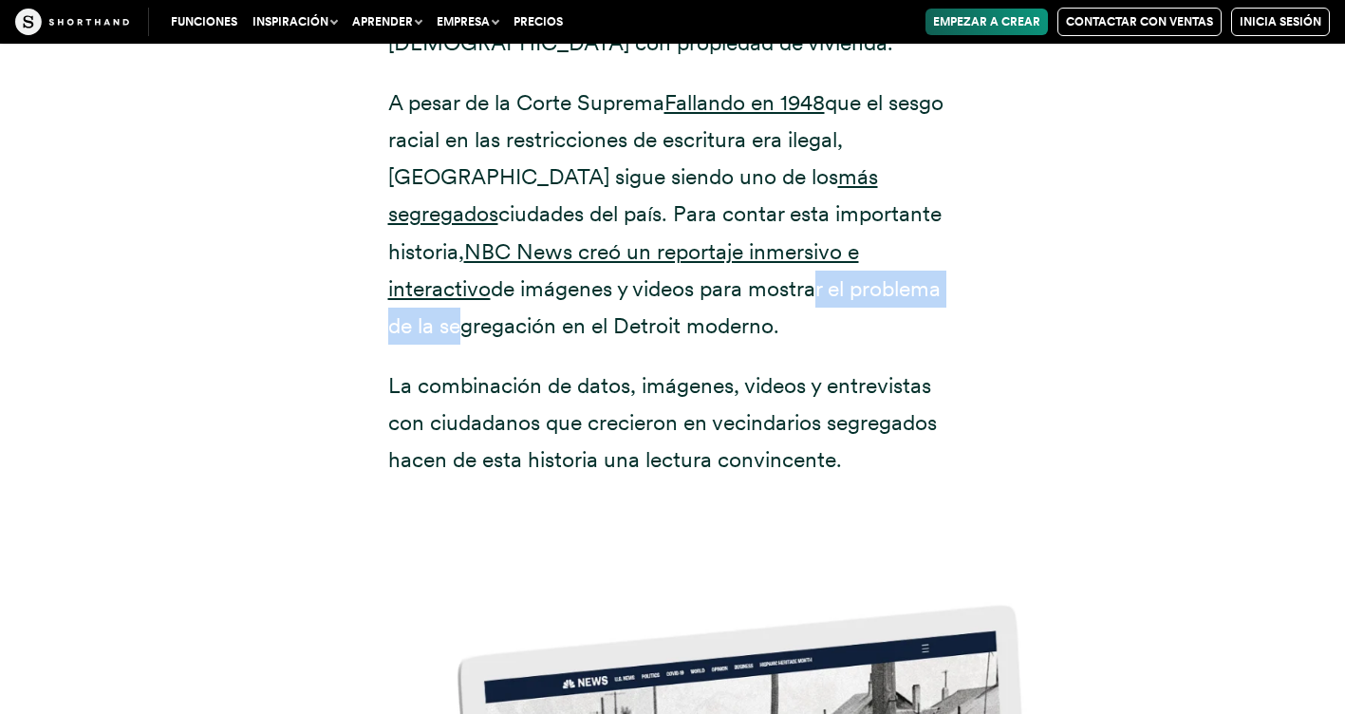
drag, startPoint x: 578, startPoint y: 159, endPoint x: 764, endPoint y: 176, distance: 186.7
click at [764, 176] on p "A pesar de la Corte Suprema Fallando en 1948 que el sesgo racial en las restric…" at bounding box center [672, 214] width 569 height 260
drag, startPoint x: 764, startPoint y: 176, endPoint x: 724, endPoint y: 169, distance: 40.4
click at [724, 275] on font "de imágenes y videos para mostrar el problema de la segregación en el Detroit m…" at bounding box center [664, 307] width 552 height 64
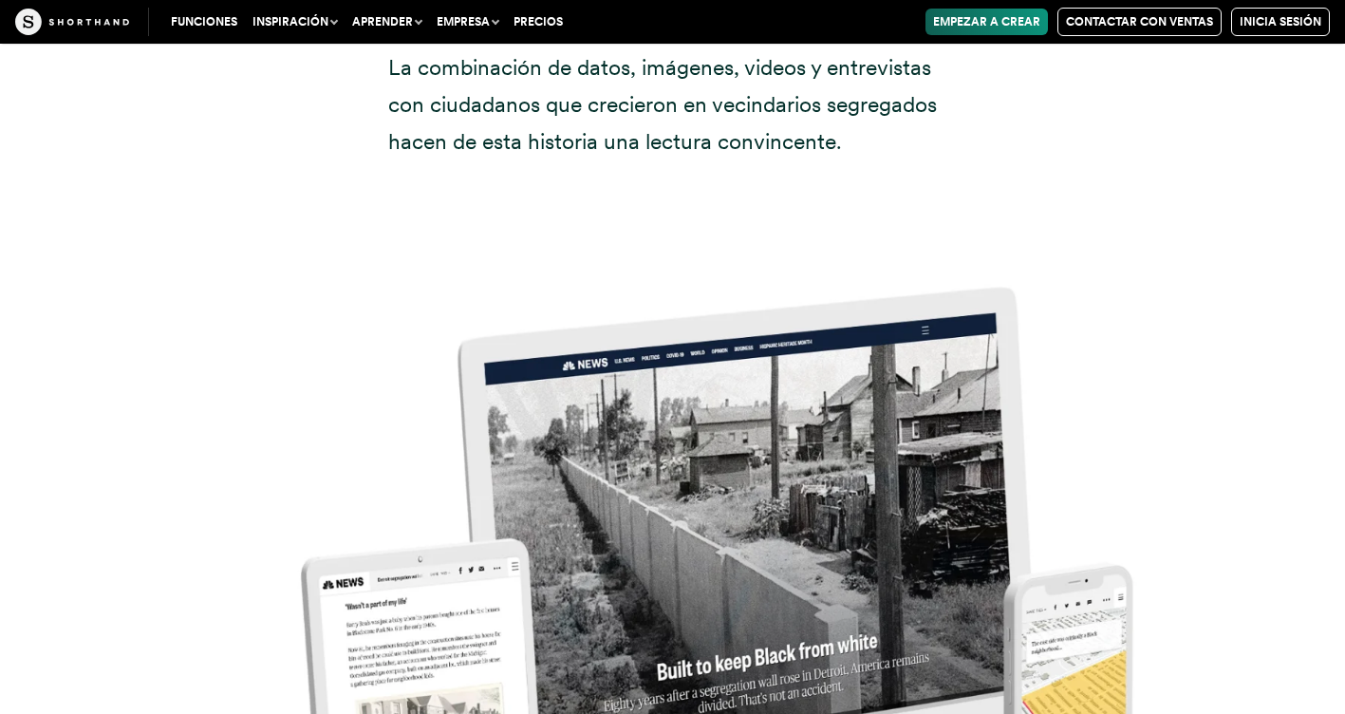
scroll to position [9210, 0]
